Goal: Transaction & Acquisition: Purchase product/service

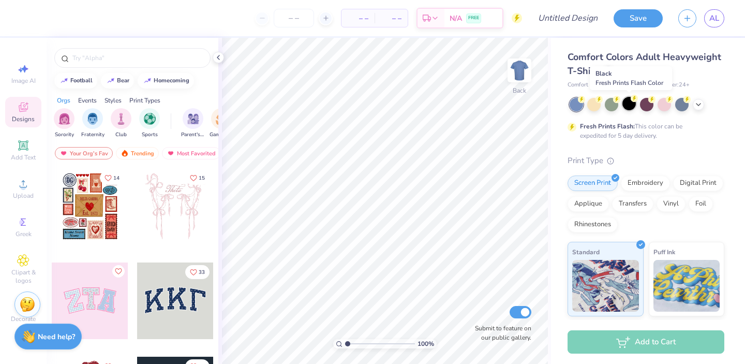
click at [626, 104] on div at bounding box center [628, 103] width 13 height 13
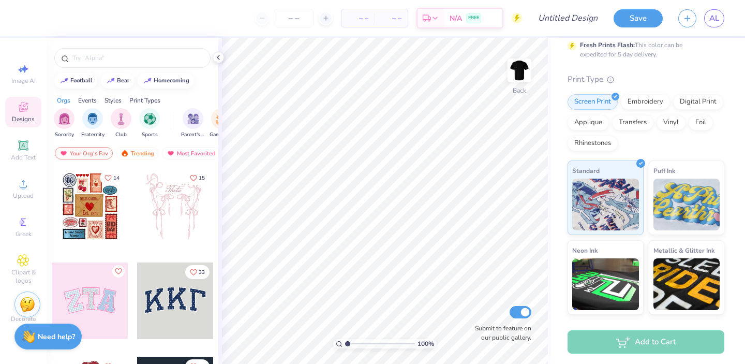
scroll to position [78, 0]
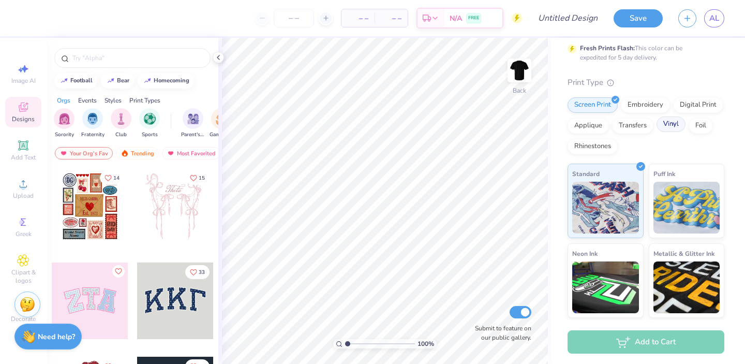
click at [673, 126] on div "Vinyl" at bounding box center [671, 124] width 29 height 16
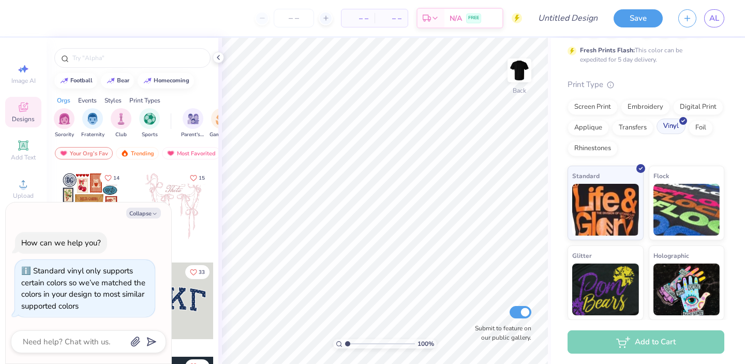
scroll to position [76, 0]
click at [691, 105] on div "Digital Print" at bounding box center [698, 106] width 50 height 16
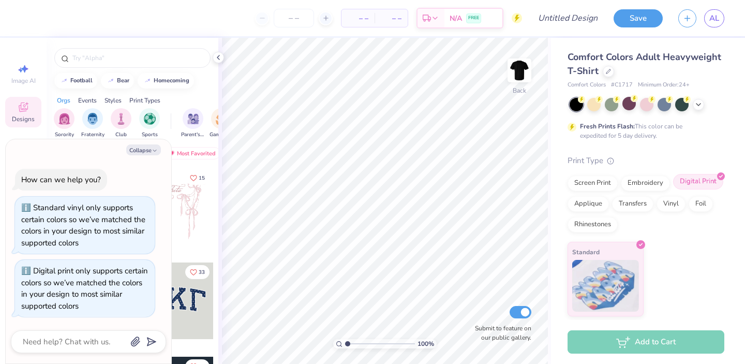
scroll to position [0, 0]
click at [641, 198] on div "Transfers" at bounding box center [632, 203] width 41 height 16
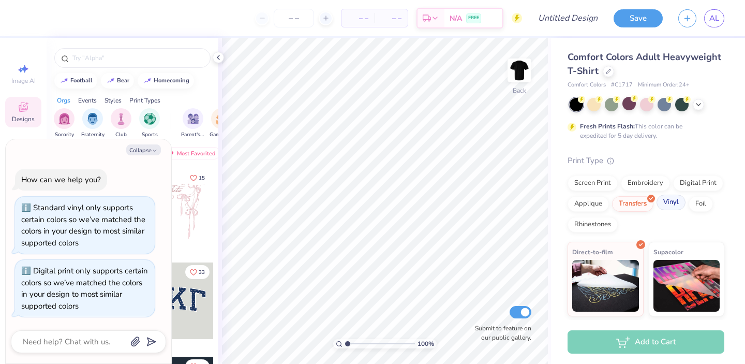
click at [674, 203] on div "Vinyl" at bounding box center [671, 203] width 29 height 16
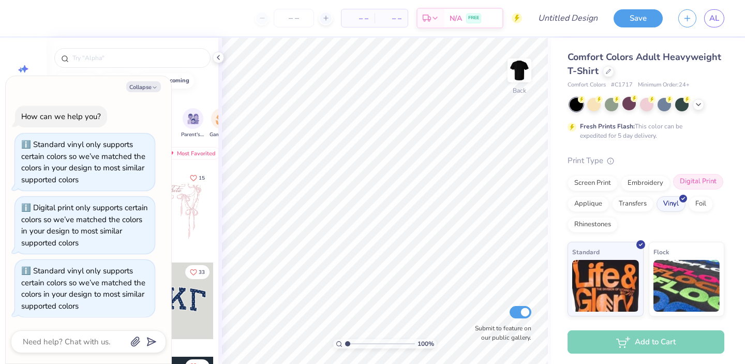
click at [702, 179] on div "Digital Print" at bounding box center [698, 182] width 50 height 16
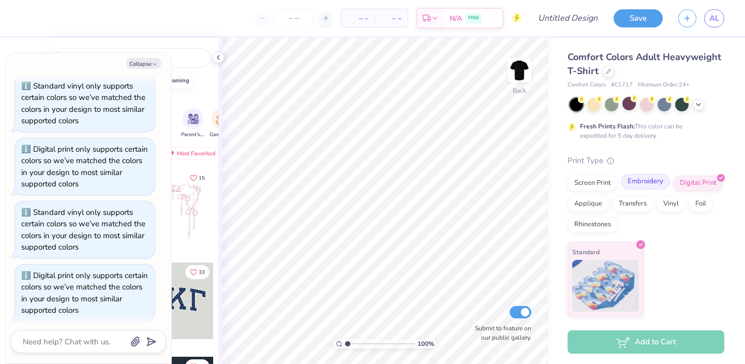
click at [655, 184] on div "Embroidery" at bounding box center [645, 182] width 49 height 16
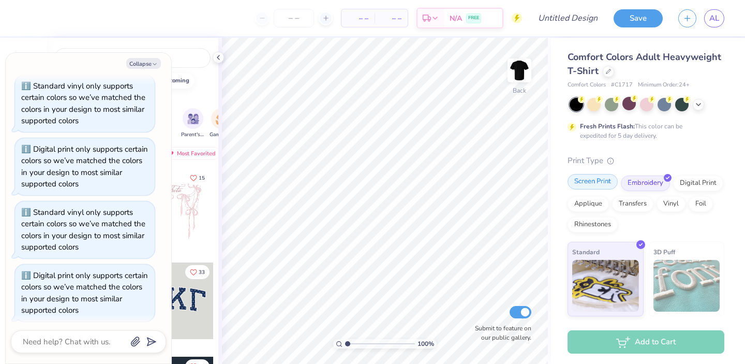
click at [601, 187] on div "Screen Print" at bounding box center [593, 182] width 50 height 16
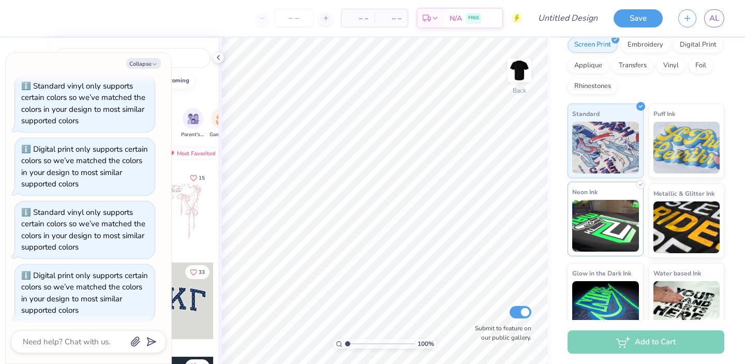
scroll to position [102, 0]
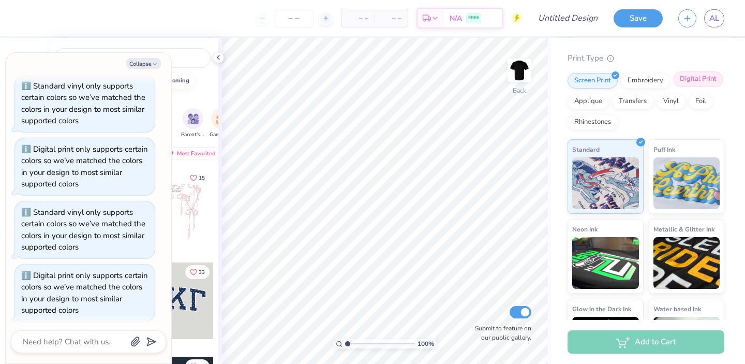
click at [691, 74] on div "Digital Print" at bounding box center [698, 79] width 50 height 16
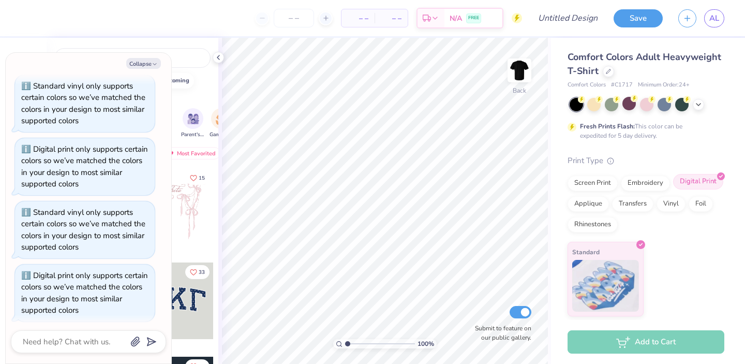
scroll to position [0, 0]
click at [603, 187] on div "Screen Print" at bounding box center [593, 182] width 50 height 16
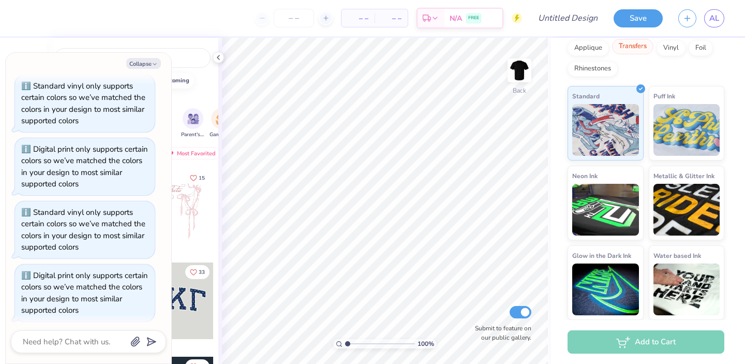
scroll to position [155, 0]
click at [659, 345] on div "Add to Cart" at bounding box center [646, 341] width 157 height 23
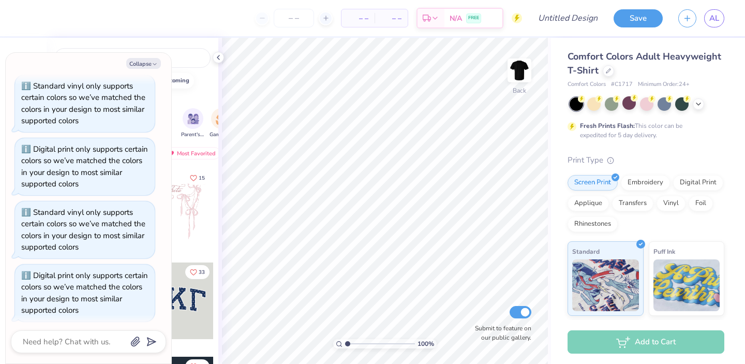
scroll to position [0, 0]
click at [650, 17] on button "Save" at bounding box center [638, 17] width 49 height 18
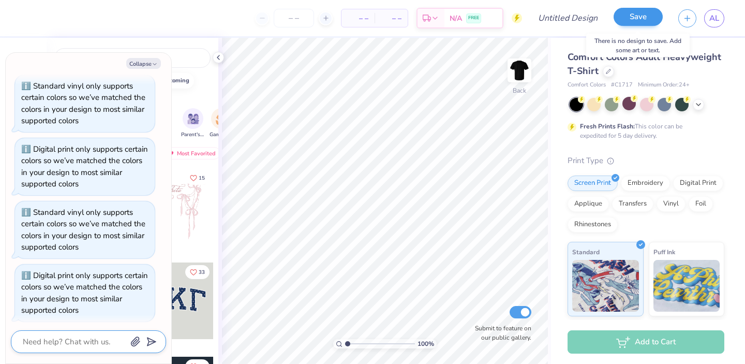
type textarea "x"
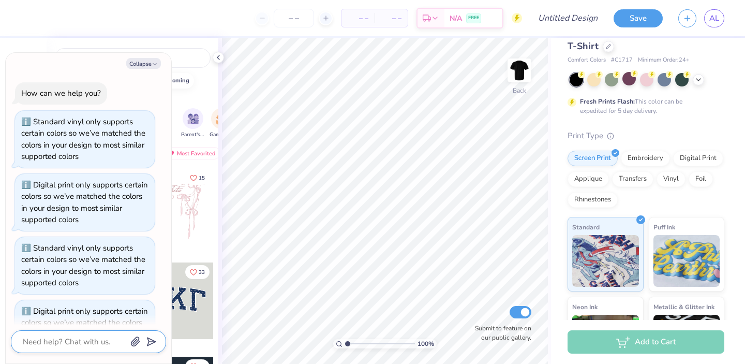
type textarea "h"
type textarea "x"
type textarea "he"
type textarea "x"
type textarea "hel"
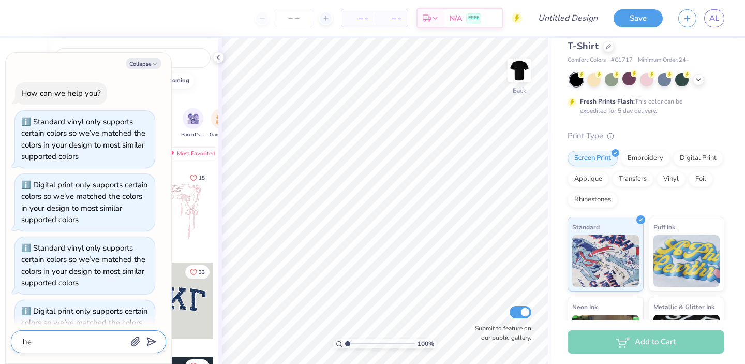
type textarea "x"
type textarea "help"
type textarea "x"
type textarea "help"
type textarea "x"
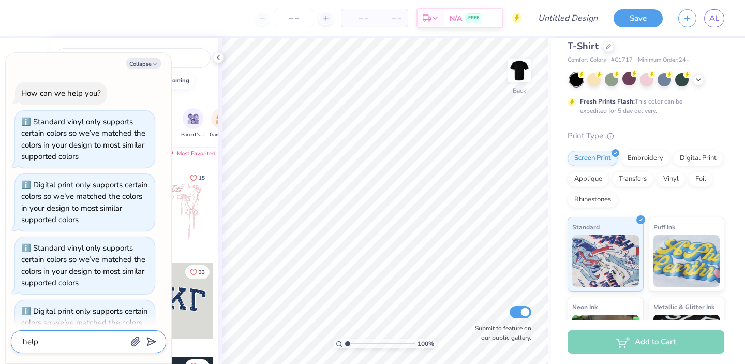
type textarea "help m"
type textarea "x"
type textarea "help me"
type textarea "x"
type textarea "help me"
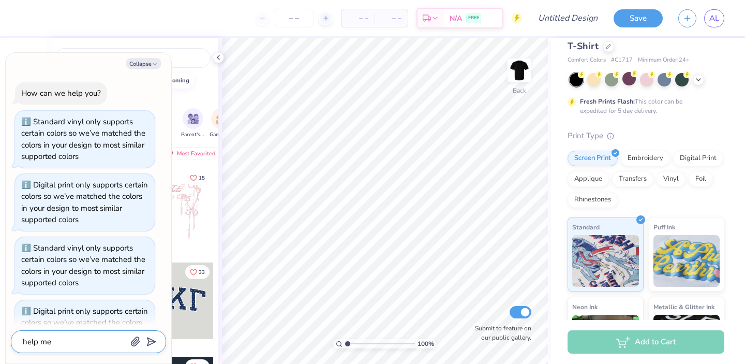
type textarea "x"
type textarea "help me t"
type textarea "x"
type textarea "help me to"
type textarea "x"
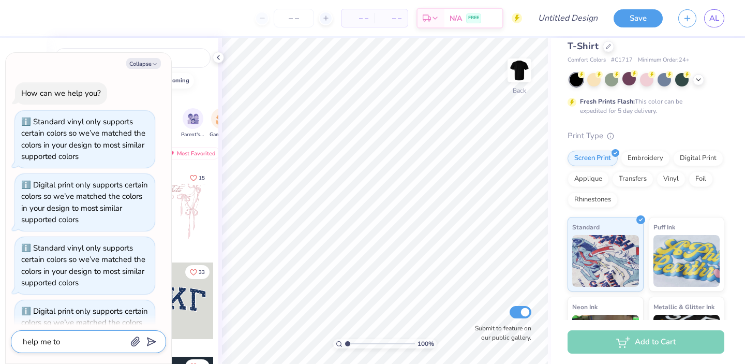
type textarea "help me to"
type textarea "x"
type textarea "help me to f"
type textarea "x"
type textarea "help me to fi"
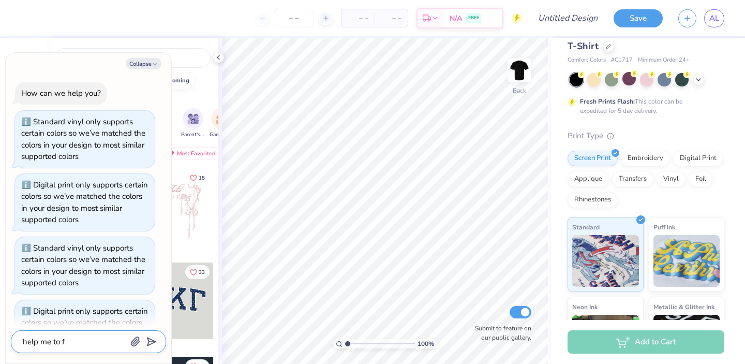
type textarea "x"
type textarea "help me to fin"
type textarea "x"
type textarea "help me to fina"
type textarea "x"
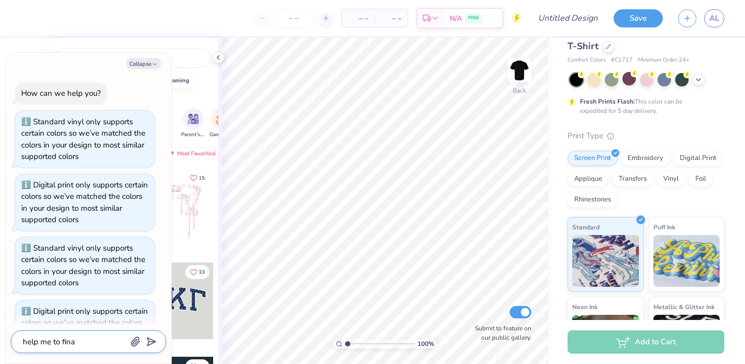
type textarea "help me to final"
type textarea "x"
type textarea "help me to finali"
type textarea "x"
type textarea "help me to finaliz"
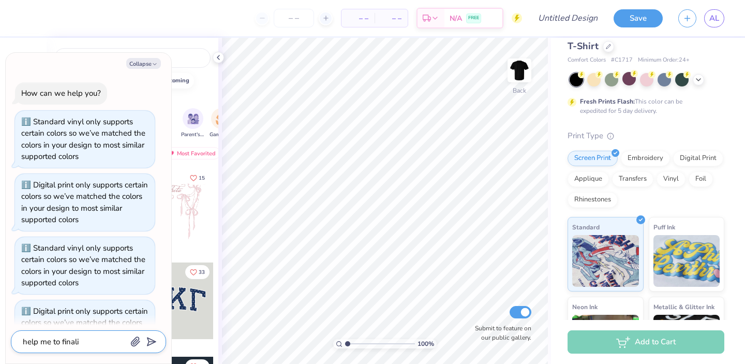
type textarea "x"
type textarea "help me to finalize"
type textarea "x"
type textarea "help me to finalize"
type textarea "x"
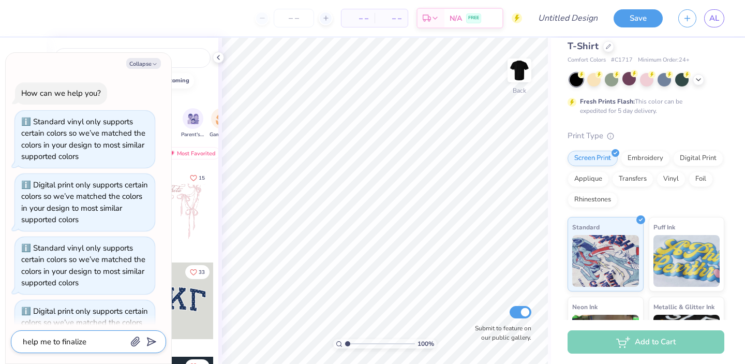
type textarea "help me to finalize m"
type textarea "x"
type textarea "help me to finalize my"
type textarea "x"
type textarea "help me to finalize my"
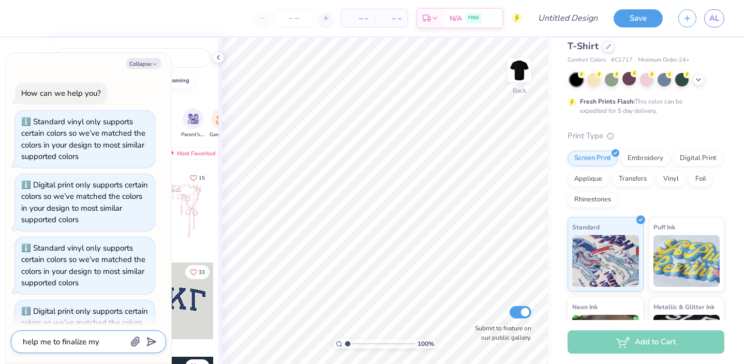
type textarea "x"
type textarea "help me to finalize my d"
type textarea "x"
type textarea "help me to finalize my de"
type textarea "x"
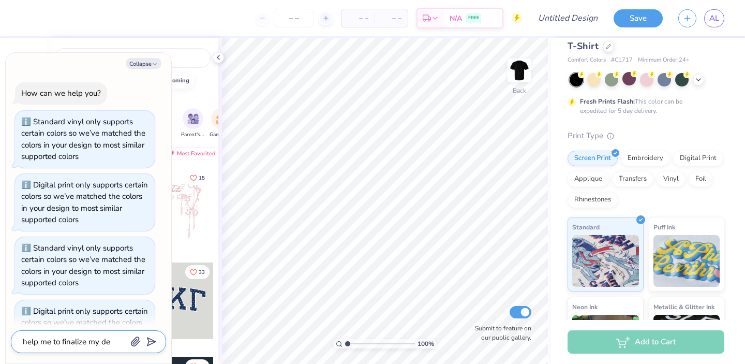
type textarea "help me to finalize my des"
type textarea "x"
type textarea "help me to finalize my desi"
type textarea "x"
type textarea "help me to finalize my desig"
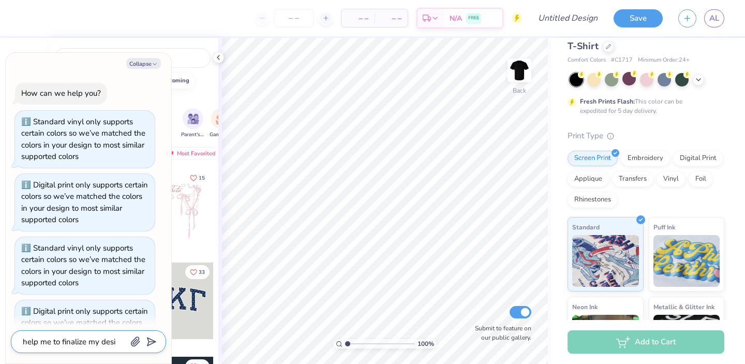
type textarea "x"
type textarea "help me to finalize my design"
type textarea "x"
type input "help me to finalize my design"
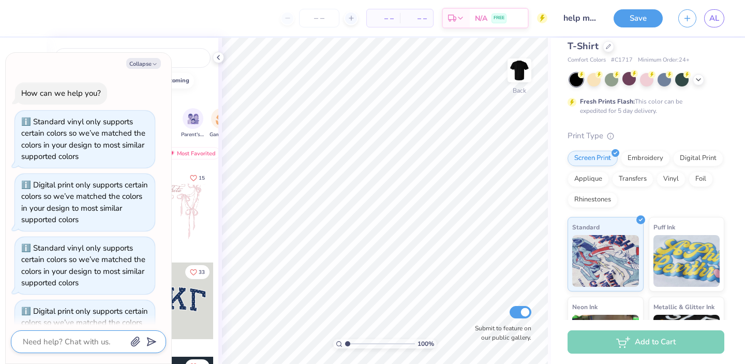
scroll to position [197, 0]
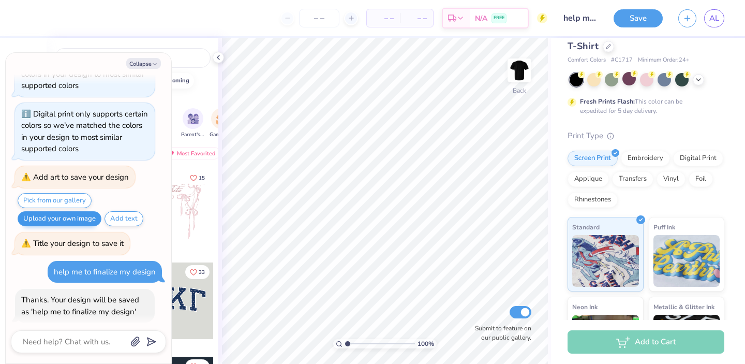
click at [93, 213] on button "Upload your own image" at bounding box center [60, 218] width 84 height 15
type textarea "x"
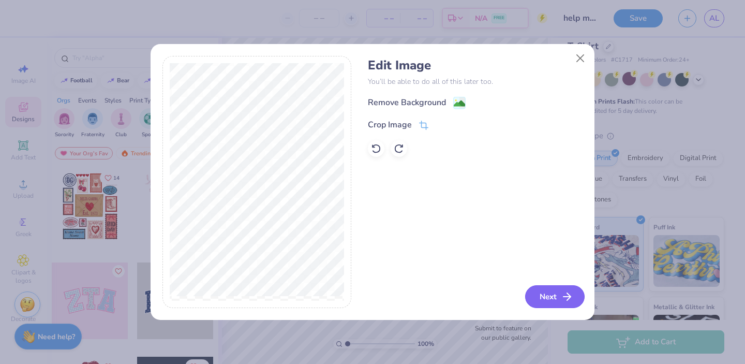
click at [554, 302] on button "Next" at bounding box center [554, 296] width 59 height 23
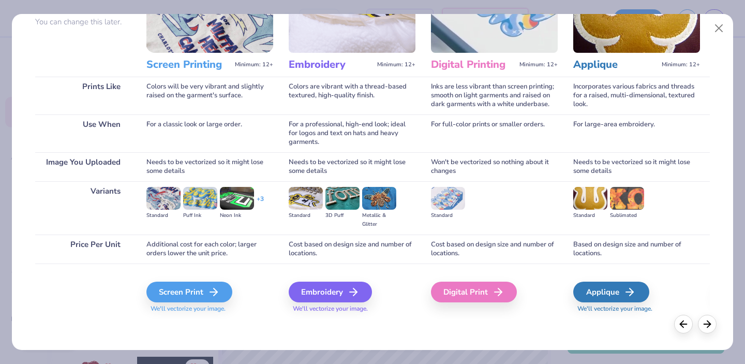
scroll to position [100, 0]
click at [211, 284] on div "Screen Print" at bounding box center [191, 291] width 86 height 21
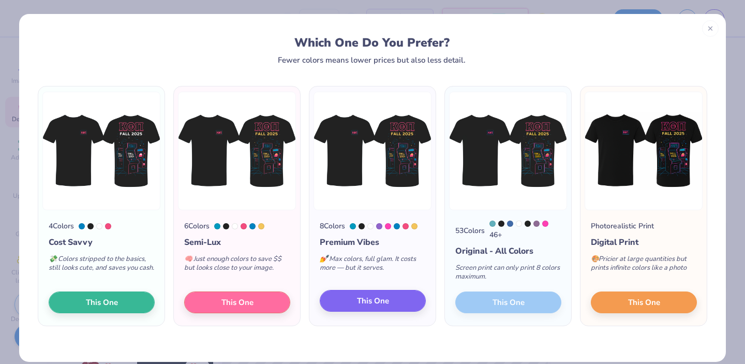
click at [395, 300] on button "This One" at bounding box center [373, 301] width 106 height 22
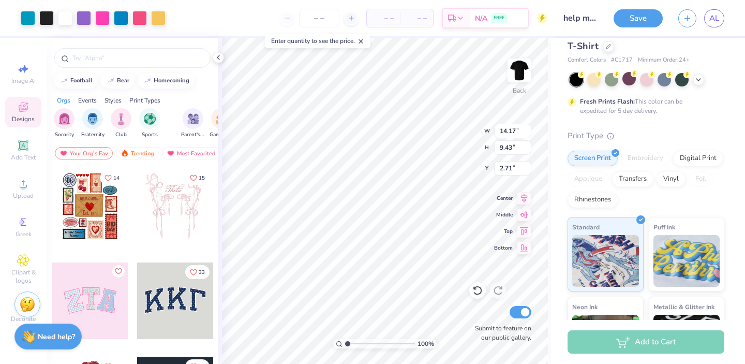
type input "6.19"
click at [520, 77] on img at bounding box center [519, 70] width 41 height 41
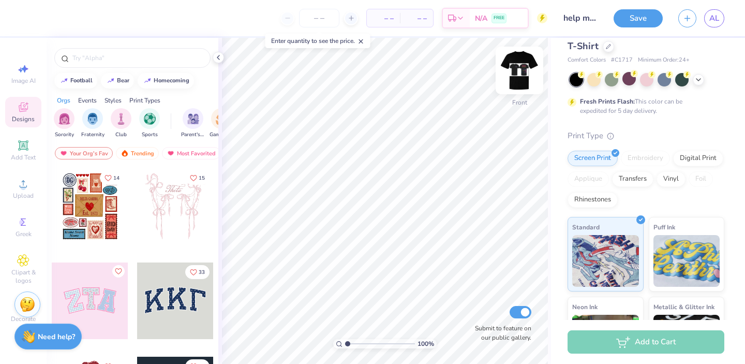
click at [520, 76] on img at bounding box center [519, 70] width 41 height 41
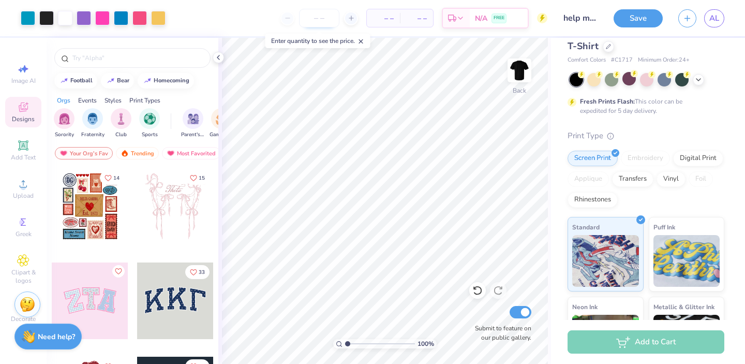
click at [318, 10] on input "number" at bounding box center [319, 18] width 40 height 19
click at [346, 19] on div at bounding box center [351, 18] width 14 height 14
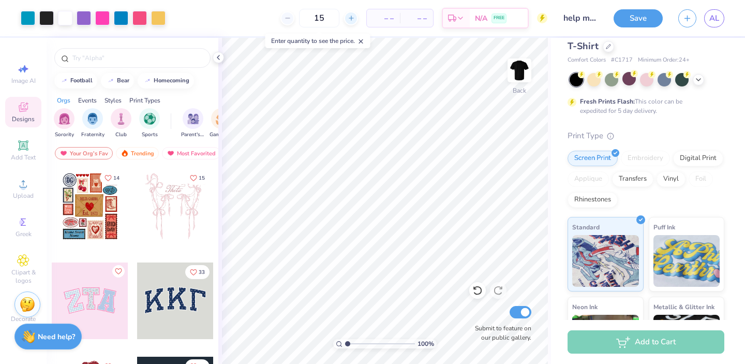
click at [346, 19] on div at bounding box center [351, 18] width 14 height 14
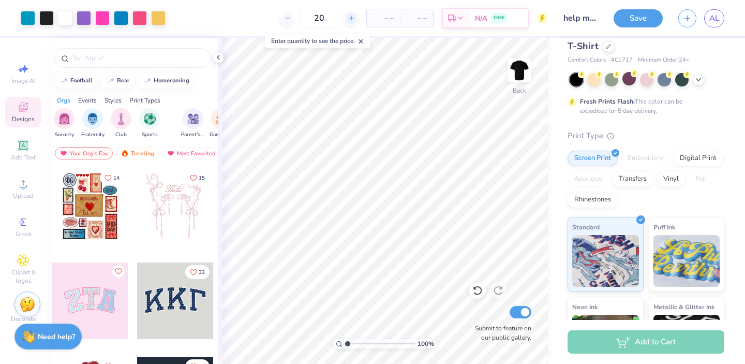
click at [346, 19] on div at bounding box center [351, 18] width 14 height 14
type input "24"
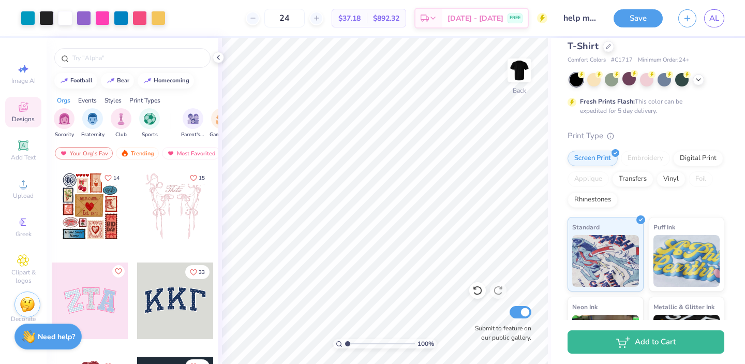
click at [338, 18] on div "24 $37.18 Per Item $892.32 Total Est. Delivery [DATE] - [DATE] FREE" at bounding box center [360, 18] width 374 height 36
click at [429, 21] on polygon at bounding box center [427, 19] width 3 height 3
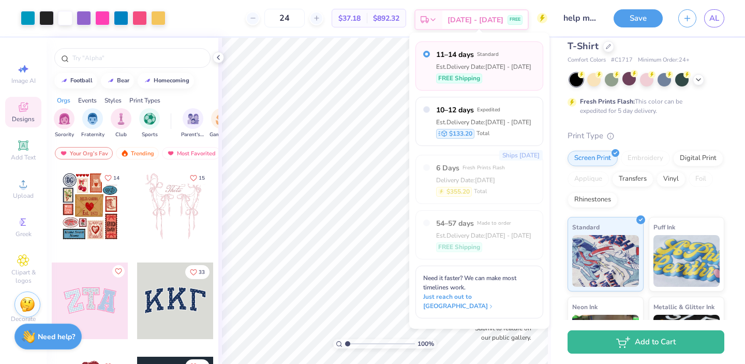
click at [437, 18] on icon at bounding box center [433, 20] width 8 height 8
